Goal: Transaction & Acquisition: Purchase product/service

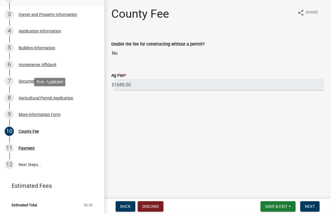
scroll to position [114, 0]
click at [27, 165] on link "12 Next Steps..." at bounding box center [52, 164] width 104 height 17
click at [22, 149] on div "Payment" at bounding box center [27, 148] width 16 height 4
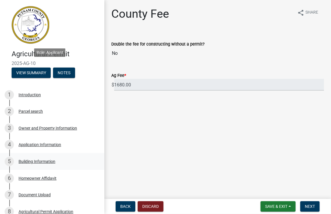
scroll to position [111, 0]
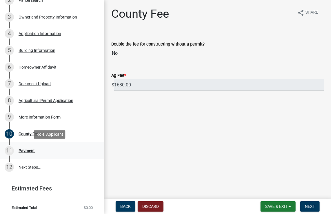
click at [24, 152] on div "Payment" at bounding box center [27, 151] width 16 height 4
click at [25, 137] on div "10 County Fee" at bounding box center [50, 133] width 90 height 9
click at [28, 116] on div "More Information Form" at bounding box center [40, 117] width 42 height 4
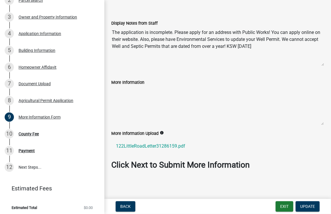
scroll to position [0, 0]
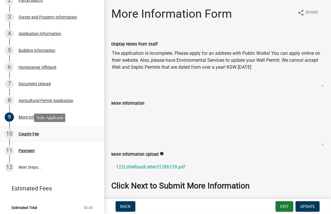
click at [30, 133] on div "County Fee" at bounding box center [29, 134] width 20 height 4
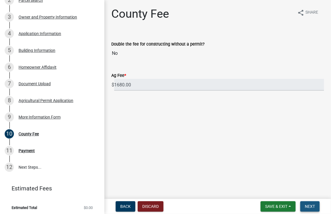
click at [316, 209] on button "Next" at bounding box center [309, 206] width 19 height 10
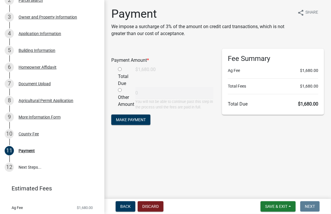
click at [119, 69] on input "radio" at bounding box center [120, 69] width 4 height 4
radio input "true"
type input "1680"
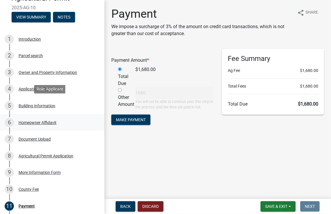
scroll to position [126, 0]
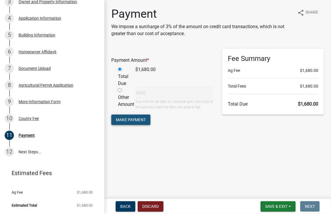
click at [127, 122] on button "Make Payment" at bounding box center [130, 119] width 39 height 10
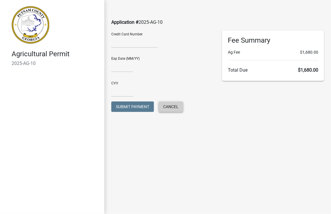
click at [173, 106] on span "Cancel" at bounding box center [170, 106] width 15 height 5
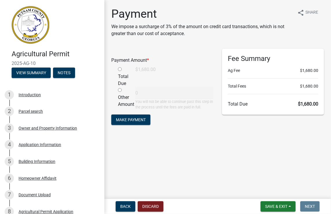
click at [117, 90] on div "Other Amount" at bounding box center [122, 98] width 17 height 23
click at [121, 90] on input "radio" at bounding box center [120, 90] width 4 height 4
radio input "true"
click at [119, 69] on input "radio" at bounding box center [120, 69] width 4 height 4
radio input "true"
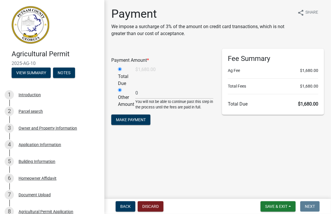
radio input "false"
type input "1680"
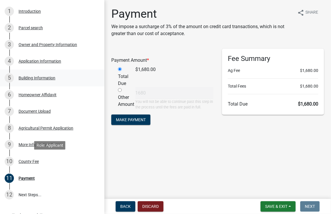
scroll to position [83, 0]
click at [32, 161] on div "County Fee" at bounding box center [29, 161] width 20 height 4
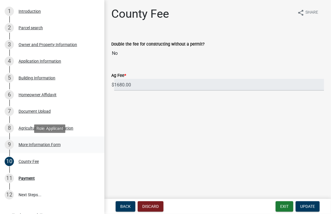
click at [22, 146] on div "More Information Form" at bounding box center [40, 145] width 42 height 4
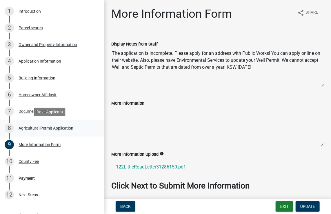
click at [25, 130] on div "8 Agricultural Permit Application" at bounding box center [50, 127] width 90 height 9
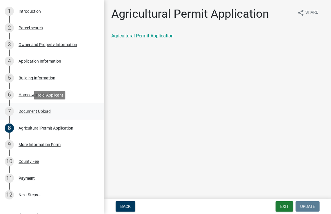
click at [25, 113] on div "Document Upload" at bounding box center [35, 111] width 32 height 4
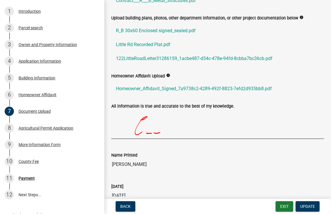
scroll to position [168, 0]
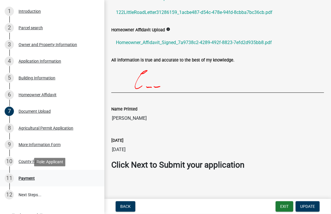
click at [24, 178] on div "Payment" at bounding box center [27, 178] width 16 height 4
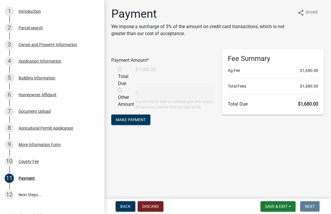
click at [120, 69] on input "radio" at bounding box center [120, 69] width 4 height 4
radio input "true"
type input "1680"
click at [135, 118] on span "Make Payment" at bounding box center [131, 119] width 30 height 5
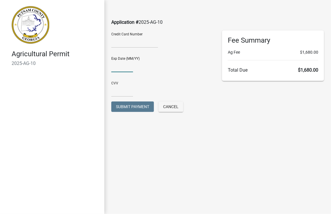
click at [119, 71] on input "text" at bounding box center [122, 66] width 22 height 12
type input "04/27"
click at [119, 93] on input "text" at bounding box center [122, 91] width 22 height 12
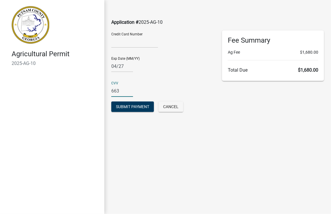
type input "663"
click at [129, 107] on span "Submit Payment" at bounding box center [132, 106] width 33 height 5
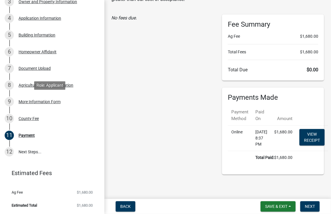
scroll to position [126, 0]
click at [28, 152] on link "12 Next Steps..." at bounding box center [52, 151] width 104 height 17
click at [313, 206] on span "Next" at bounding box center [310, 206] width 10 height 5
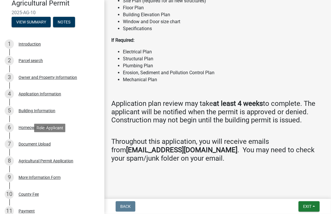
scroll to position [0, 0]
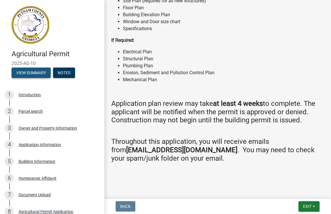
click at [38, 72] on button "View Summary" at bounding box center [31, 73] width 39 height 10
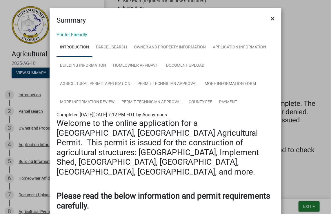
click at [271, 17] on span "×" at bounding box center [273, 18] width 4 height 8
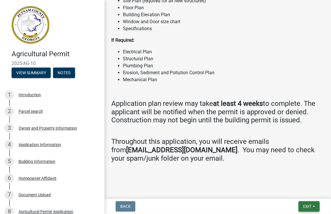
click at [312, 205] on button "Exit" at bounding box center [308, 206] width 21 height 10
click at [291, 178] on button "Save" at bounding box center [296, 177] width 46 height 14
click at [313, 204] on button "Exit" at bounding box center [308, 206] width 21 height 10
click at [294, 193] on button "Save & Exit" at bounding box center [296, 191] width 46 height 14
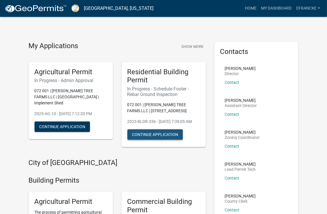
click at [160, 139] on button "Continue Application" at bounding box center [154, 134] width 55 height 10
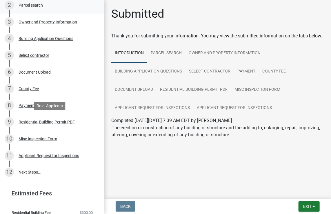
scroll to position [106, 0]
click at [33, 172] on link "12 Next Steps..." at bounding box center [52, 171] width 104 height 17
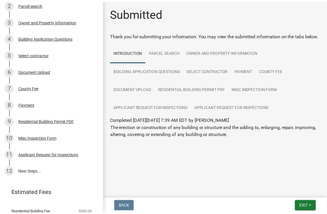
scroll to position [126, 0]
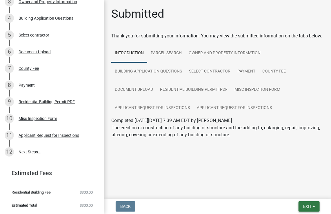
click at [312, 205] on button "Exit" at bounding box center [308, 206] width 21 height 10
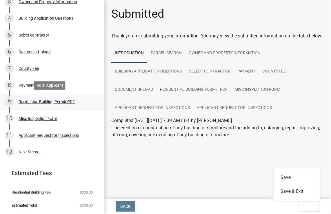
click at [61, 103] on div "Residential Building Permit PDF" at bounding box center [47, 102] width 56 height 4
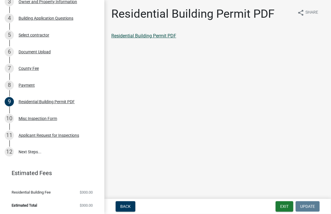
click at [127, 35] on link "Residential Building Permit PDF" at bounding box center [143, 36] width 65 height 6
click at [282, 206] on button "Exit" at bounding box center [285, 206] width 18 height 10
